Goal: Task Accomplishment & Management: Manage account settings

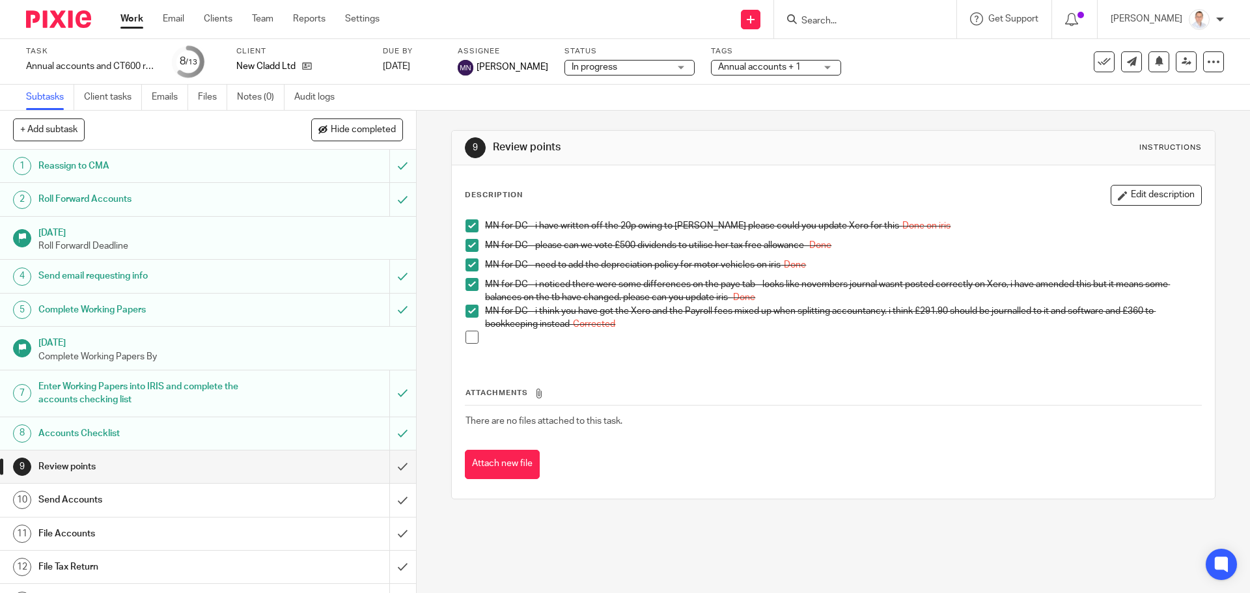
click at [136, 10] on div "Work Email Clients Team Reports Settings Work Email Clients Team Reports Settin…" at bounding box center [253, 19] width 292 height 38
click at [137, 18] on link "Work" at bounding box center [131, 18] width 23 height 13
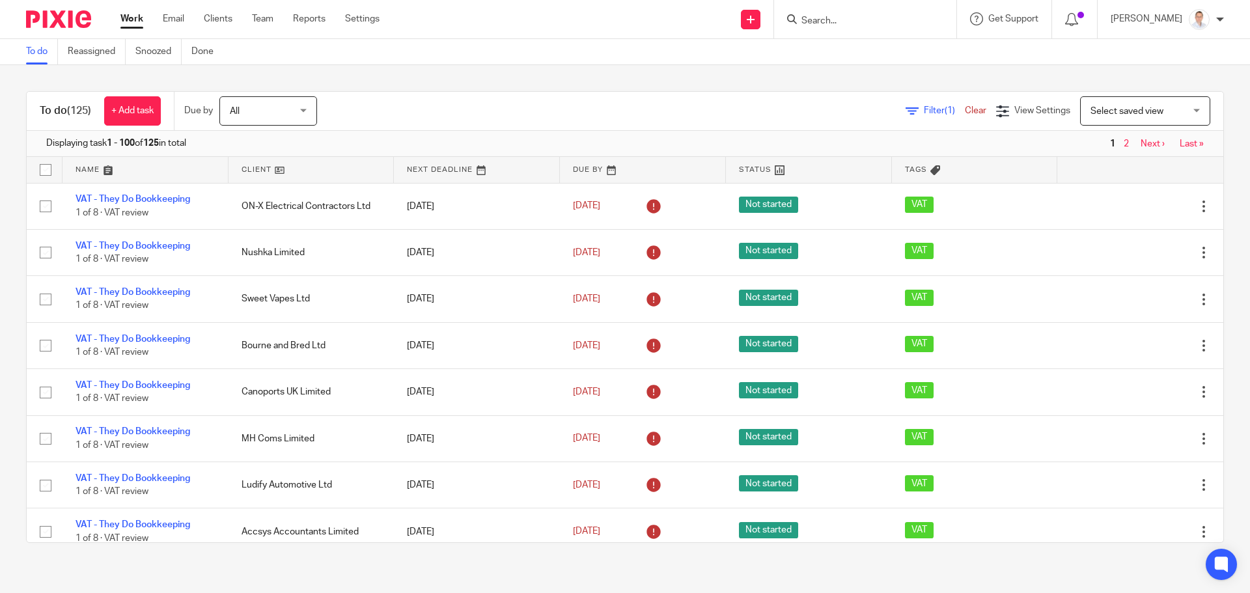
click at [1108, 112] on span "Select saved view" at bounding box center [1127, 111] width 73 height 9
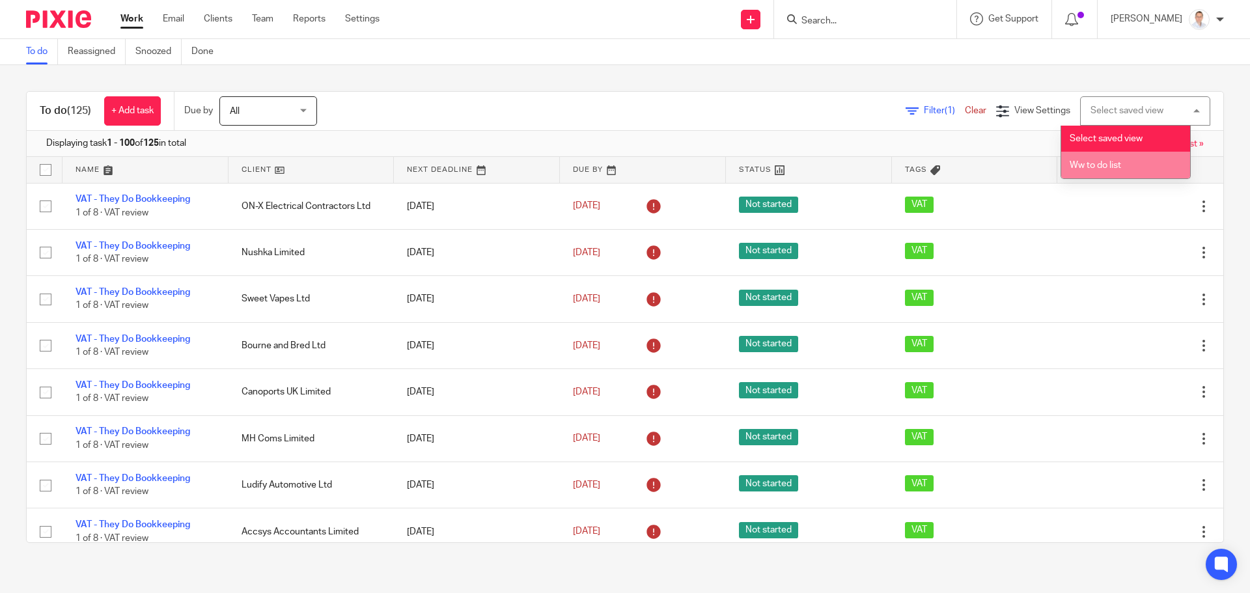
click at [1109, 160] on li "Ww to do list" at bounding box center [1125, 165] width 129 height 27
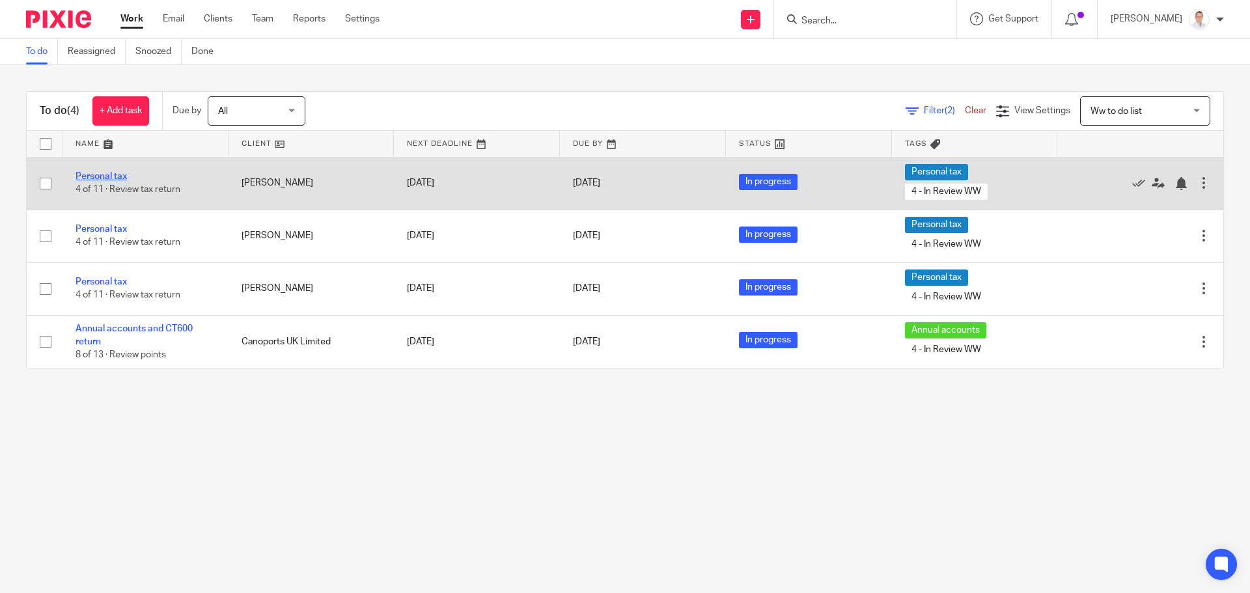
click at [104, 173] on link "Personal tax" at bounding box center [101, 176] width 51 height 9
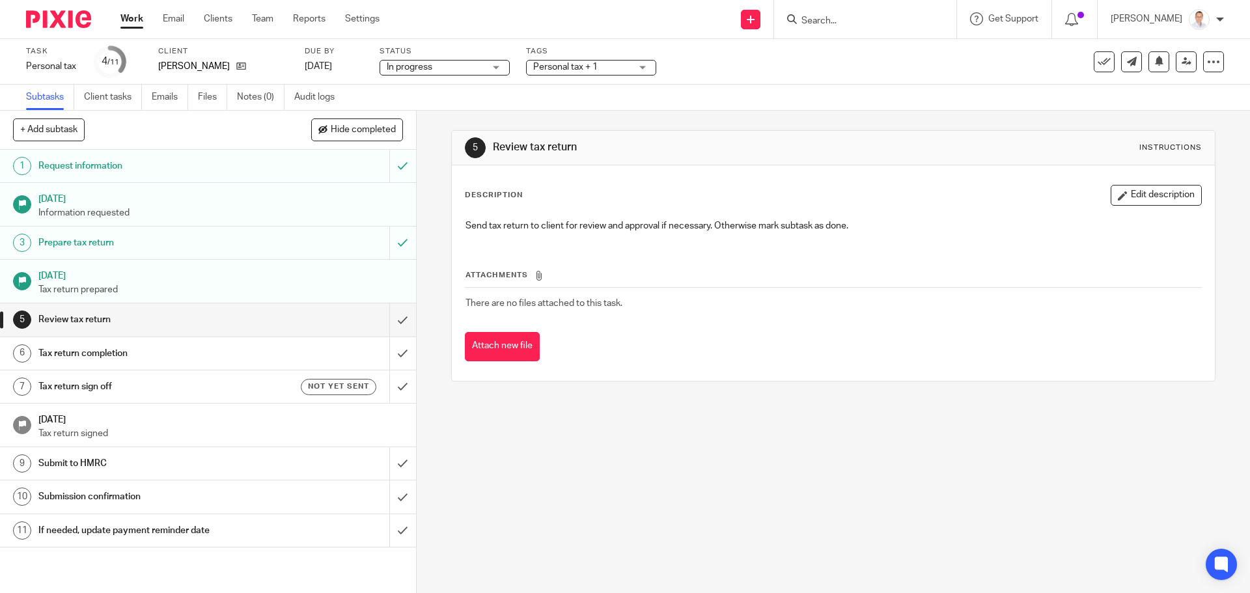
click at [550, 67] on span "Personal tax + 1" at bounding box center [565, 67] width 64 height 9
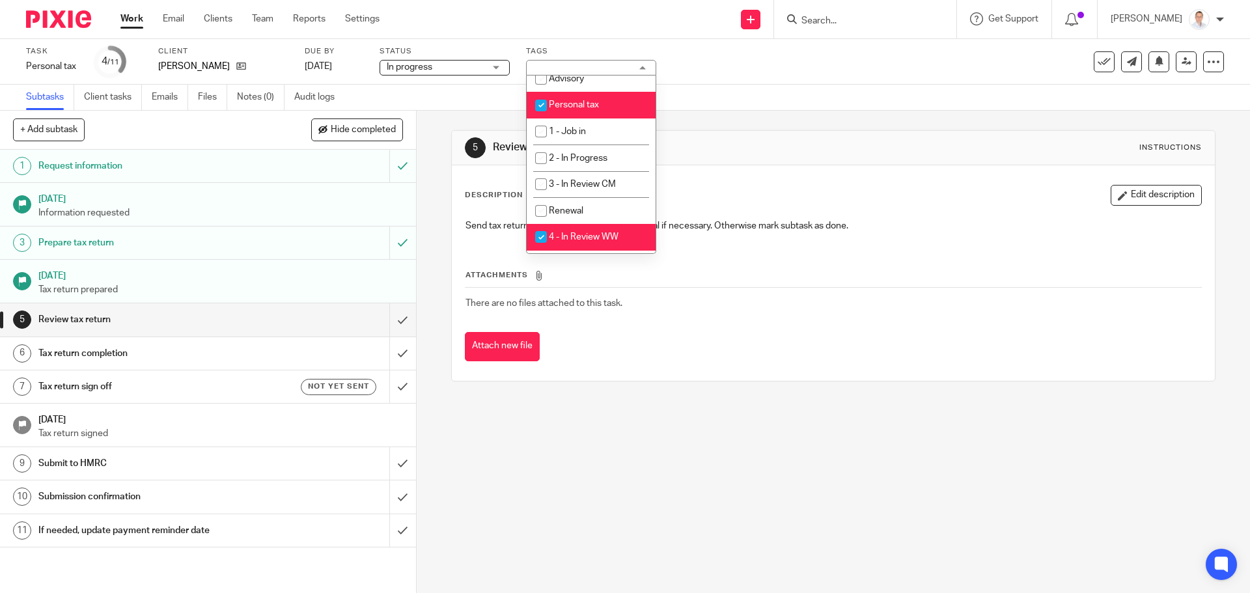
scroll to position [195, 0]
click at [578, 185] on span "3 - In Review CM" at bounding box center [582, 183] width 67 height 9
checkbox input "true"
click at [585, 236] on span "4 - In Review WW" at bounding box center [584, 236] width 70 height 9
checkbox input "false"
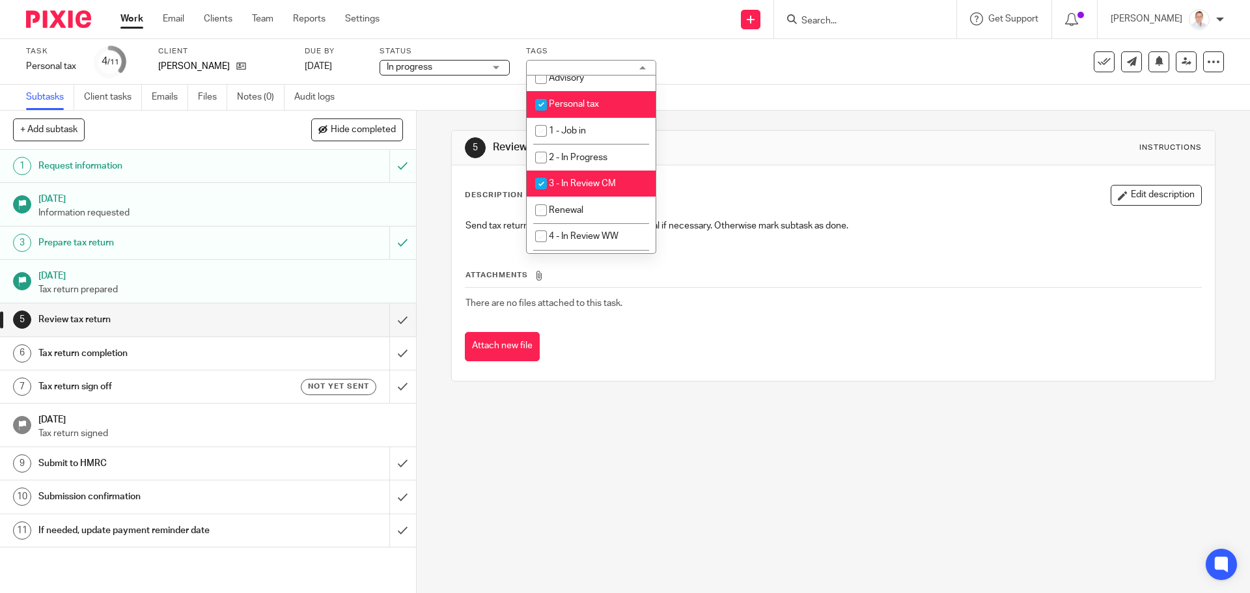
click at [854, 163] on div "5 Review tax return Instructions" at bounding box center [833, 148] width 762 height 35
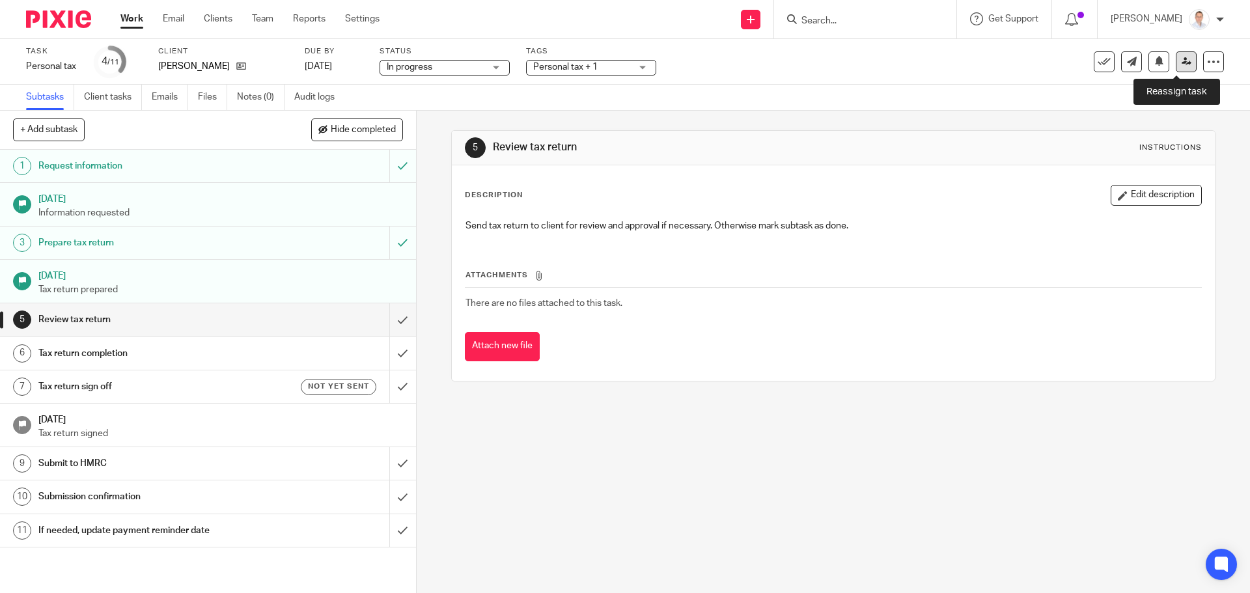
click at [1182, 66] on icon at bounding box center [1187, 62] width 10 height 10
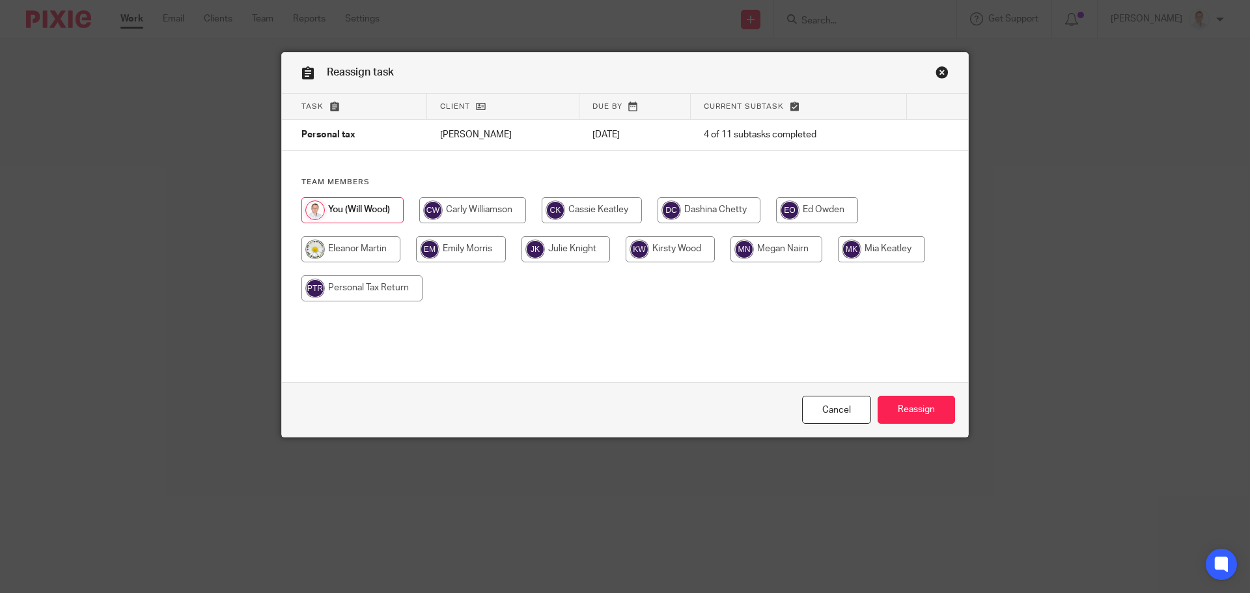
click at [764, 245] on input "radio" at bounding box center [777, 249] width 92 height 26
radio input "true"
click at [904, 408] on input "Reassign" at bounding box center [916, 410] width 77 height 28
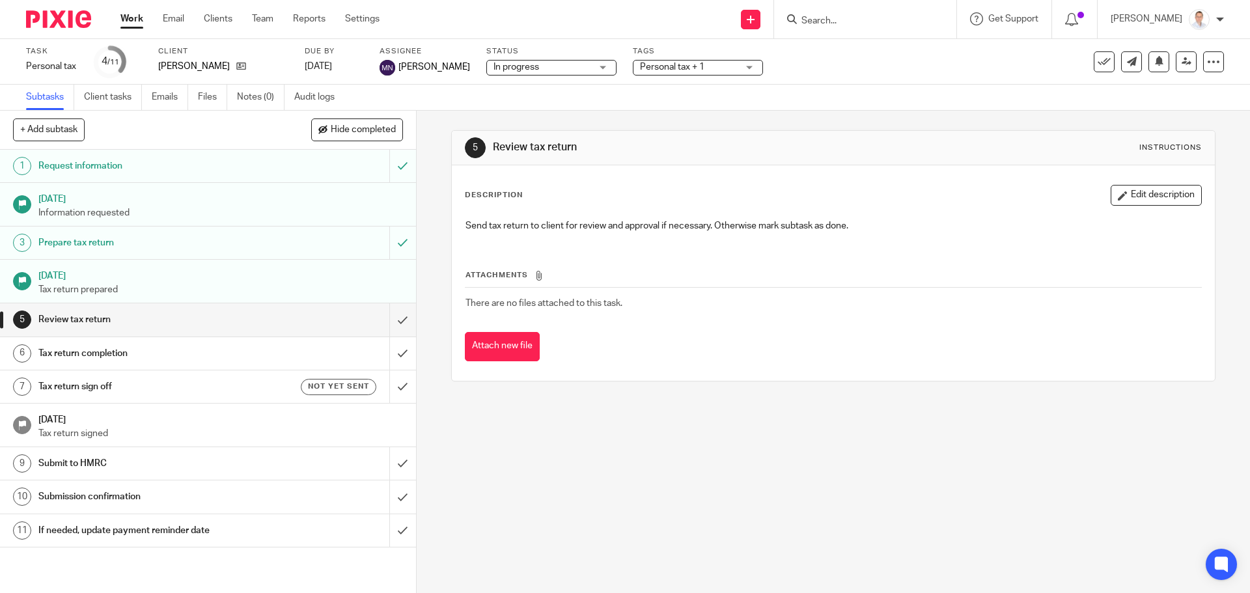
click at [137, 16] on link "Work" at bounding box center [131, 18] width 23 height 13
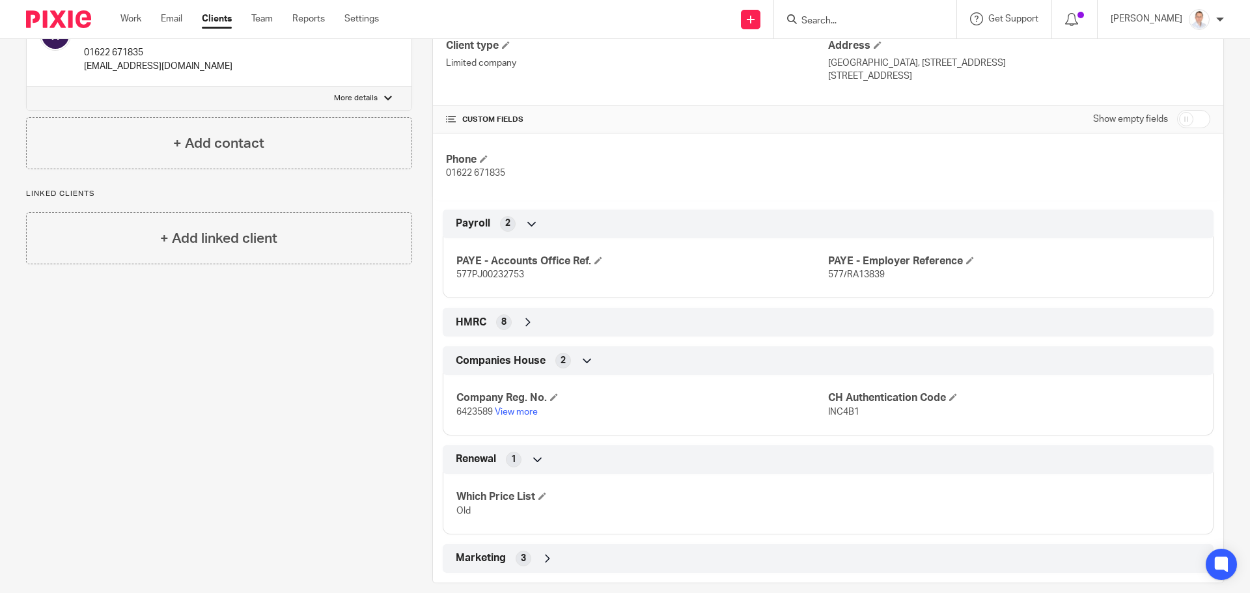
scroll to position [370, 0]
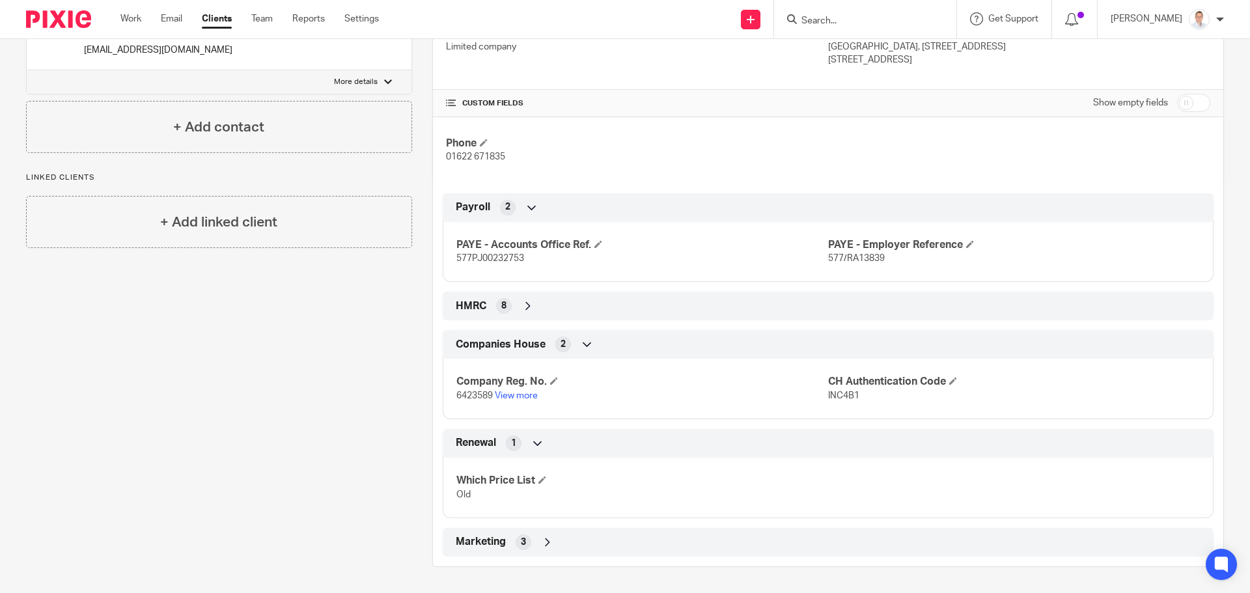
click at [566, 308] on div "HMRC 8" at bounding box center [828, 306] width 751 height 22
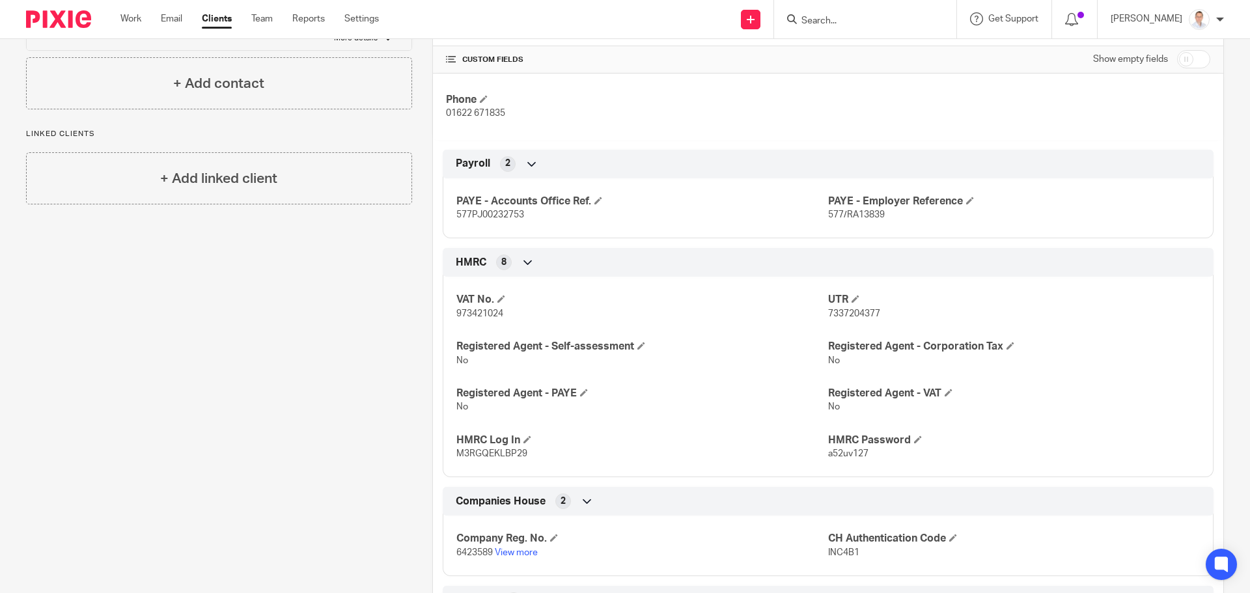
scroll to position [436, 0]
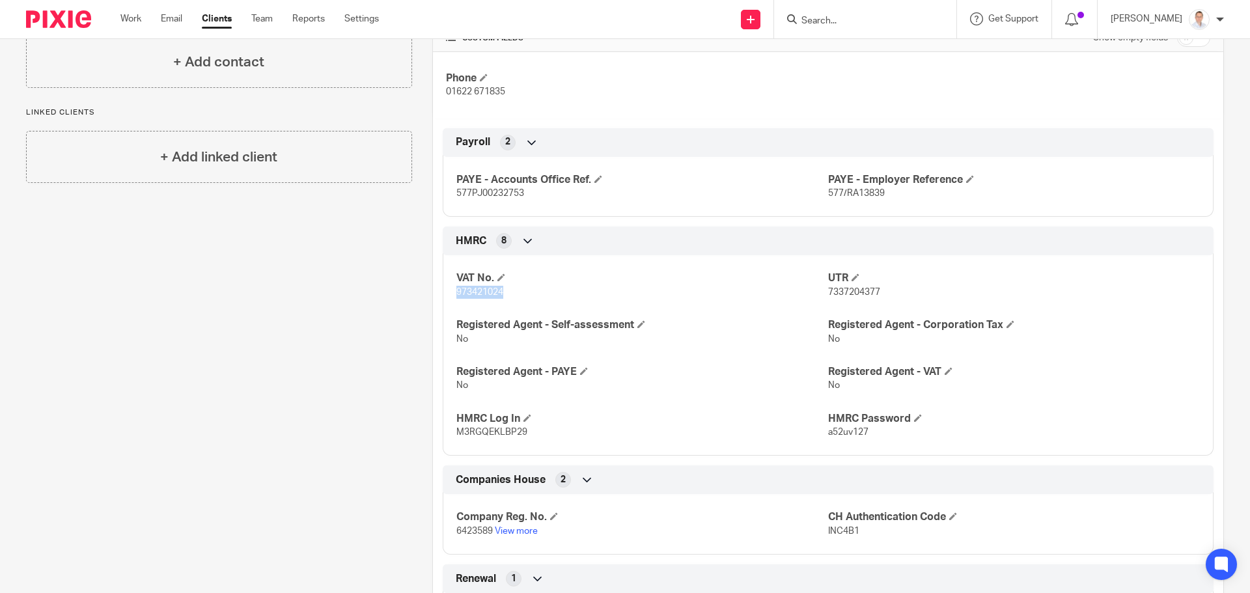
drag, startPoint x: 509, startPoint y: 294, endPoint x: 451, endPoint y: 294, distance: 57.9
click at [451, 294] on div "VAT No. 973421024 UTR 7337204377 Registered Agent - Self-assessment No Register…" at bounding box center [828, 350] width 771 height 210
copy span "973421024"
